Goal: Task Accomplishment & Management: Complete application form

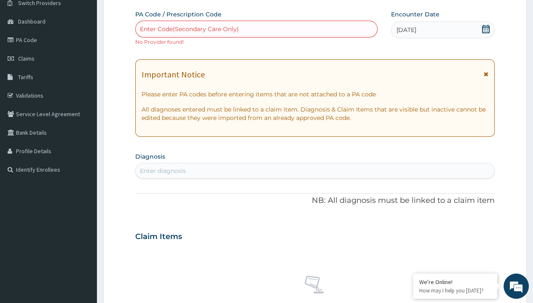
click at [163, 171] on div "Enter diagnosis" at bounding box center [163, 171] width 46 height 8
type input "prescription collected"
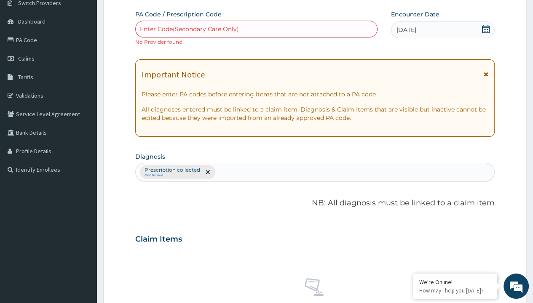
click at [126, 0] on form "Step 2 of 2 PA Code / Prescription Code Enter Code(Secondary Care Only) No Prov…" at bounding box center [315, 245] width 424 height 542
type input "procedures"
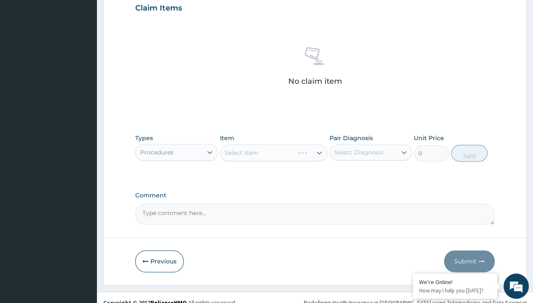
click at [241, 152] on div "Select Item" at bounding box center [242, 153] width 34 height 8
type input "service fee"
click at [274, 173] on div "SERVICE FEE" at bounding box center [274, 173] width 108 height 15
type input "100"
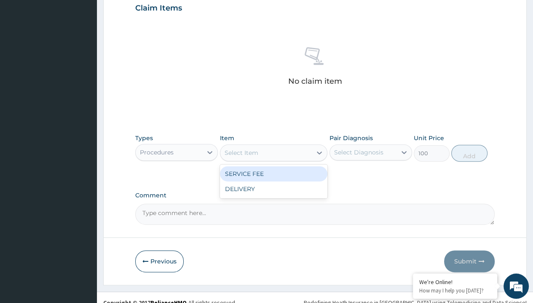
type input "prescription collected"
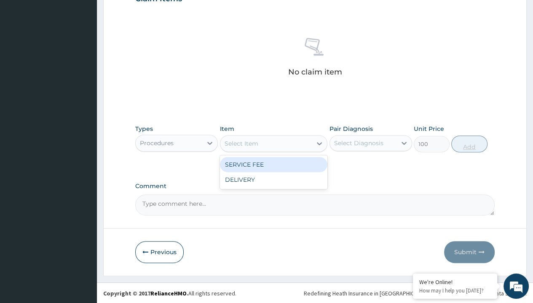
click at [470, 143] on button "Add" at bounding box center [469, 144] width 36 height 17
type input "0"
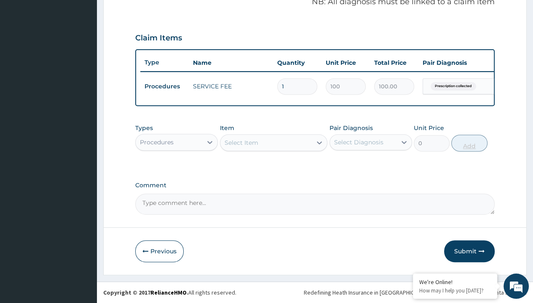
scroll to position [276, 0]
click at [126, 0] on form "Step 2 of 2 PA Code / Prescription Code Enter Code(Secondary Care Only) No Prov…" at bounding box center [315, 24] width 424 height 502
click at [156, 142] on div "Procedures" at bounding box center [157, 142] width 34 height 8
type input "drugs"
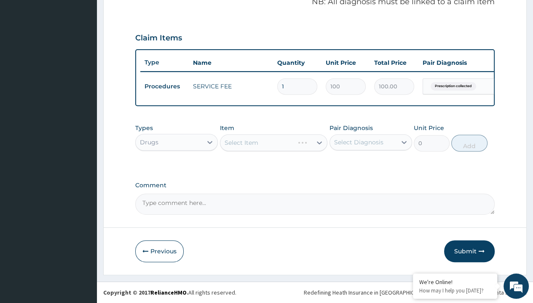
click at [241, 143] on div "Select Item" at bounding box center [242, 143] width 34 height 8
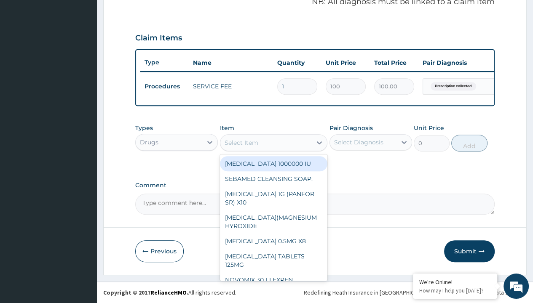
type input "emzor pcm tablet/sach"
type input "25"
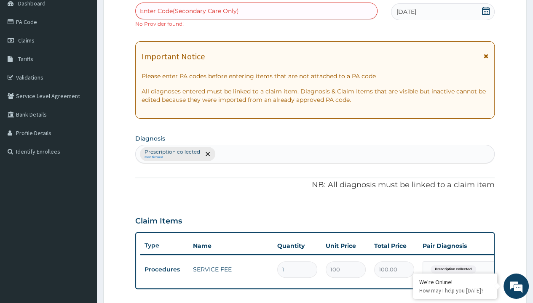
type input "prescription collected"
type input "0"
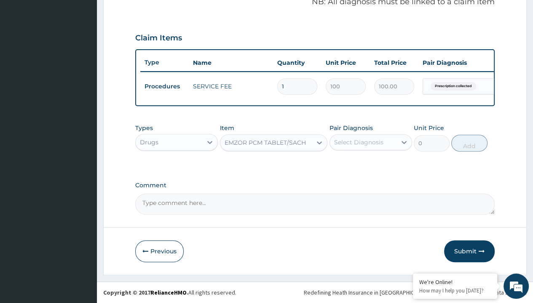
click at [126, 0] on form "Step 2 of 2 PA Code / Prescription Code Enter Code(Secondary Care Only) No Prov…" at bounding box center [315, 24] width 424 height 502
type input "drugs"
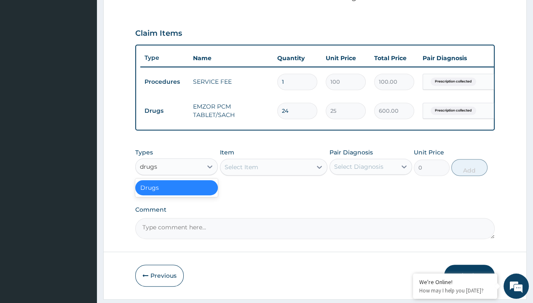
click at [177, 193] on div "Drugs" at bounding box center [176, 187] width 83 height 15
click at [241, 172] on div "Select Item" at bounding box center [242, 167] width 34 height 8
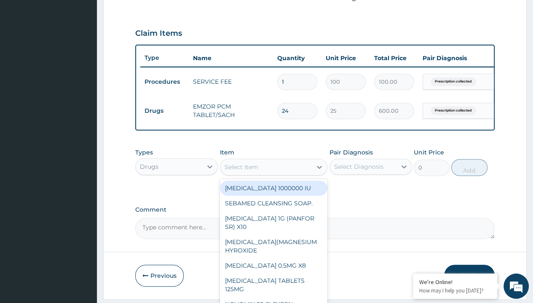
type input "neofylin syrup/[PERSON_NAME]"
type input "2200"
type input "prescription collected"
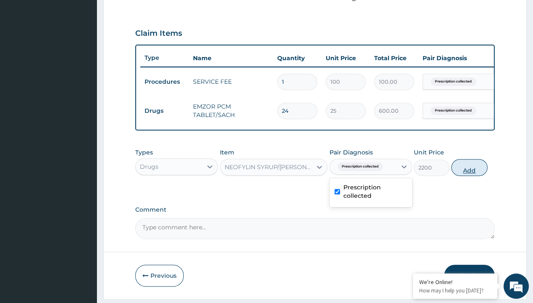
click at [470, 159] on button "Add" at bounding box center [469, 167] width 36 height 17
type input "0"
click at [126, 0] on form "Step 2 of 2 PA Code / Prescription Code Enter Code(Secondary Care Only) No Prov…" at bounding box center [315, 33] width 424 height 531
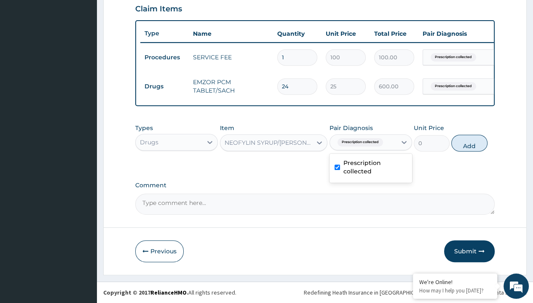
click at [164, 81] on td "Drugs" at bounding box center [164, 87] width 48 height 16
type input "drugs"
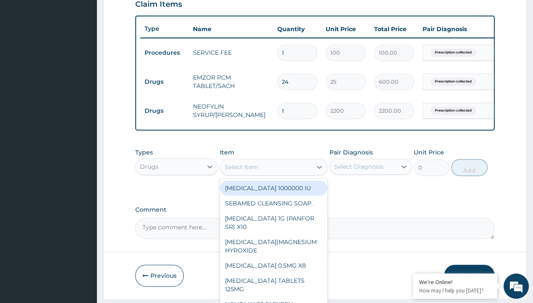
type input "[MEDICAL_DATA] 10mg by afrab/sach"
type input "70"
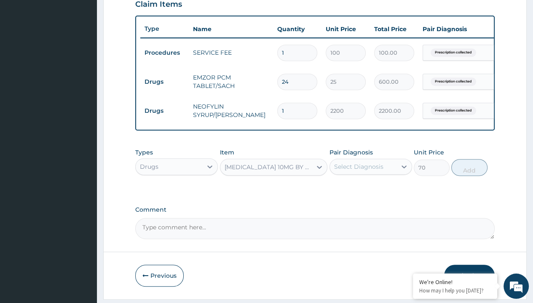
type input "prescription collected"
click at [470, 159] on button "Add" at bounding box center [469, 167] width 36 height 17
type input "0"
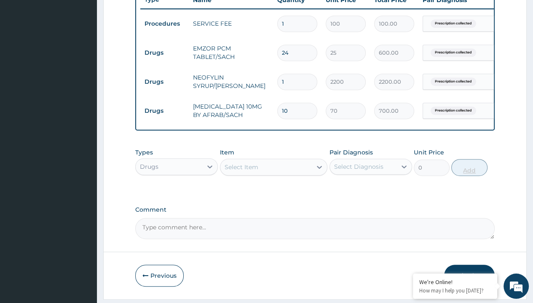
scroll to position [27, 0]
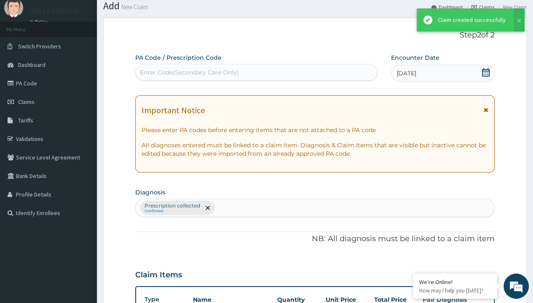
scroll to position [356, 0]
